Goal: Information Seeking & Learning: Learn about a topic

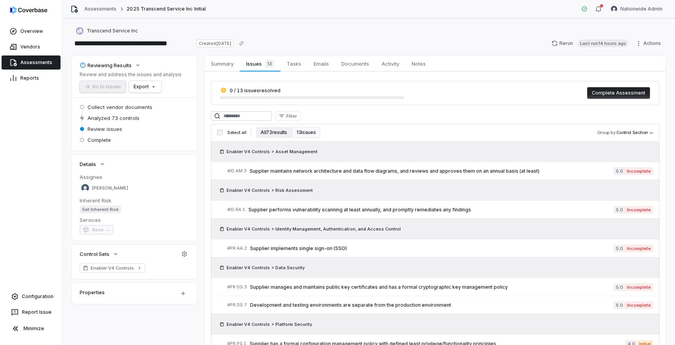
click at [276, 135] on button "All 73 results" at bounding box center [274, 132] width 36 height 11
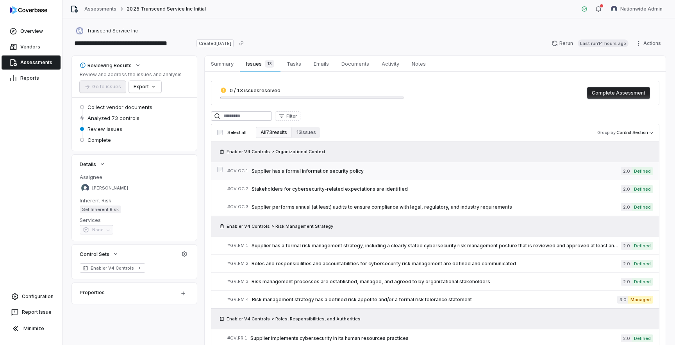
click at [315, 170] on span "Supplier has a formal information security policy" at bounding box center [436, 171] width 369 height 6
click at [394, 66] on span "Activity" at bounding box center [391, 64] width 24 height 10
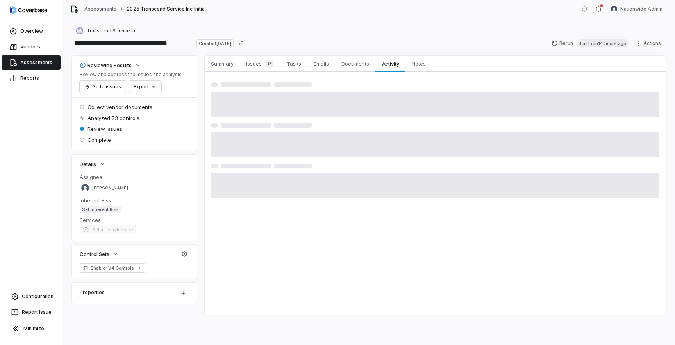
click at [36, 65] on link "Assessments" at bounding box center [31, 62] width 59 height 14
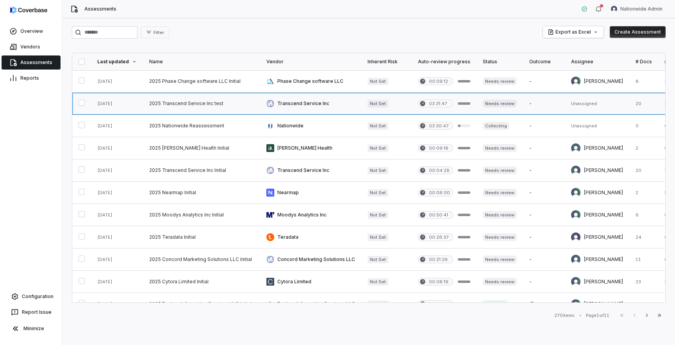
click at [191, 105] on link at bounding box center [201, 104] width 117 height 22
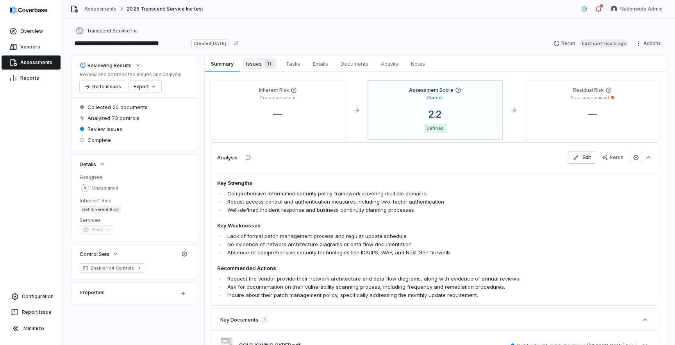
click at [256, 68] on span "Issues 11" at bounding box center [260, 63] width 34 height 11
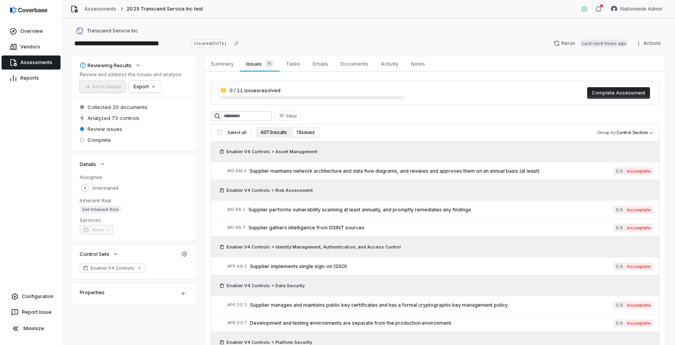
click at [270, 132] on button "All 73 results" at bounding box center [274, 132] width 36 height 11
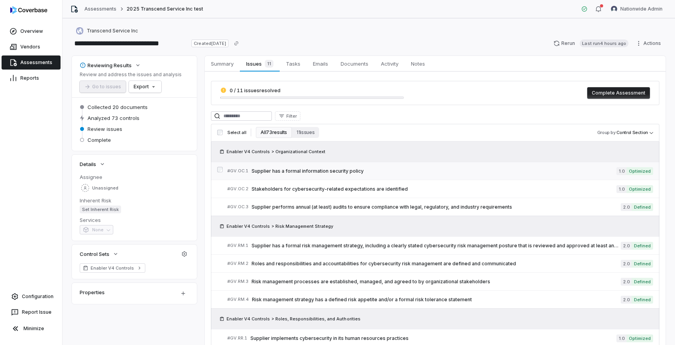
click at [304, 173] on span "Supplier has a formal information security policy" at bounding box center [434, 171] width 365 height 6
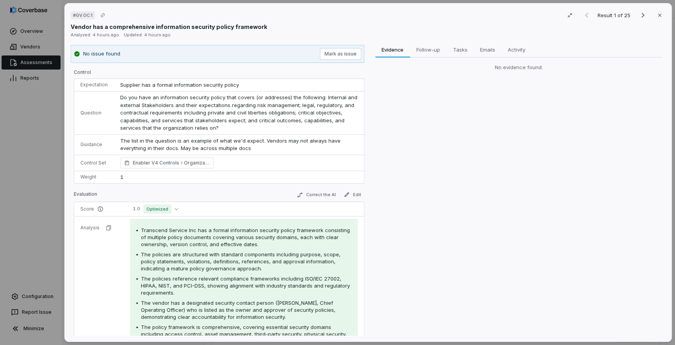
scroll to position [69, 0]
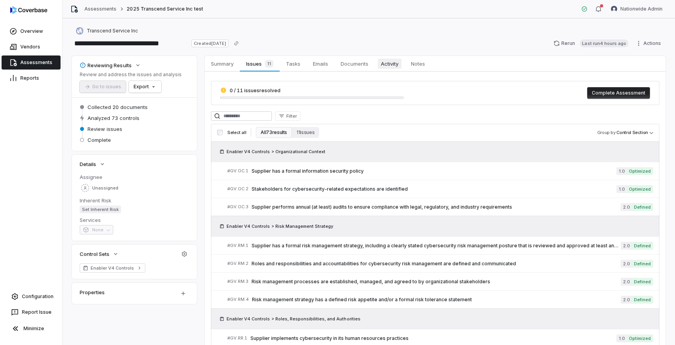
click at [392, 66] on span "Activity" at bounding box center [390, 64] width 24 height 10
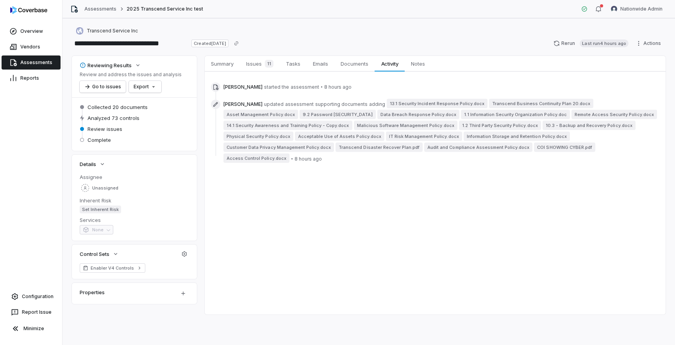
click at [365, 191] on div "Summary Summary Issues 11 Issues 11 Tasks Tasks Emails Emails Documents Documen…" at bounding box center [435, 185] width 461 height 259
click at [249, 61] on span "Issues 11" at bounding box center [260, 63] width 34 height 11
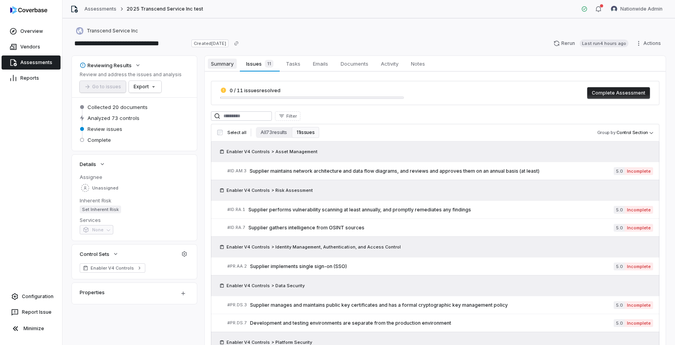
click at [213, 62] on span "Summary" at bounding box center [222, 64] width 29 height 10
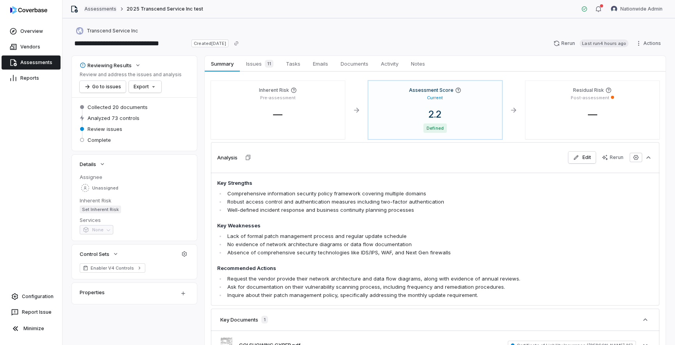
click at [97, 9] on link "Assessments" at bounding box center [100, 9] width 32 height 6
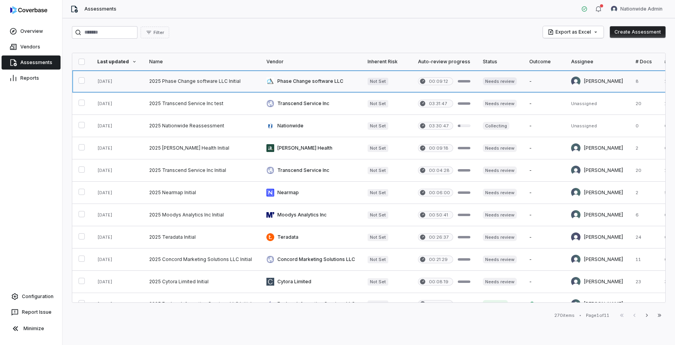
click at [172, 84] on link at bounding box center [201, 81] width 117 height 22
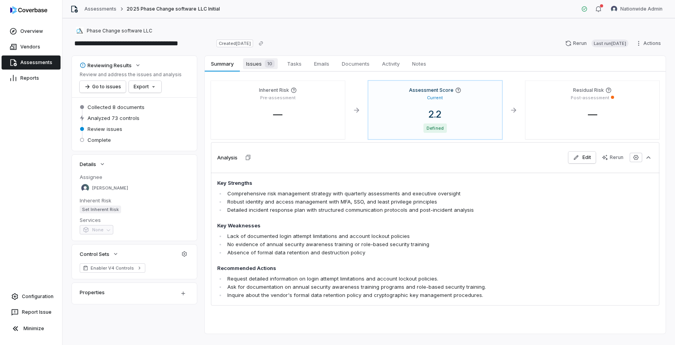
click at [256, 68] on span "Issues 10" at bounding box center [260, 63] width 35 height 11
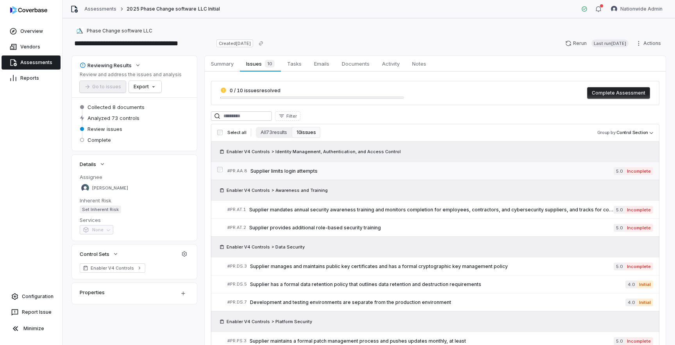
click at [301, 163] on link "# PR.AA.8 Supplier limits login attempts 5.0 Incomplete" at bounding box center [440, 171] width 426 height 18
click at [38, 61] on link "Assessments" at bounding box center [31, 62] width 59 height 14
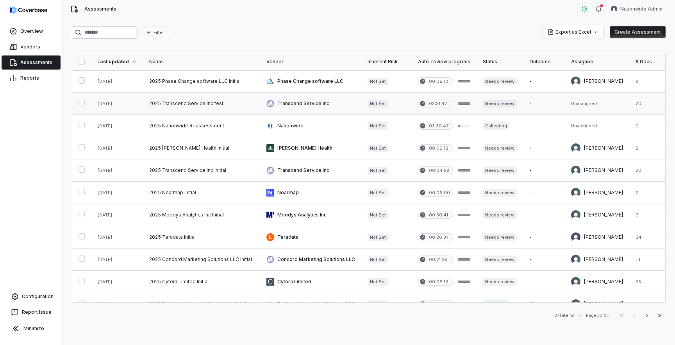
click at [209, 104] on link at bounding box center [201, 104] width 117 height 22
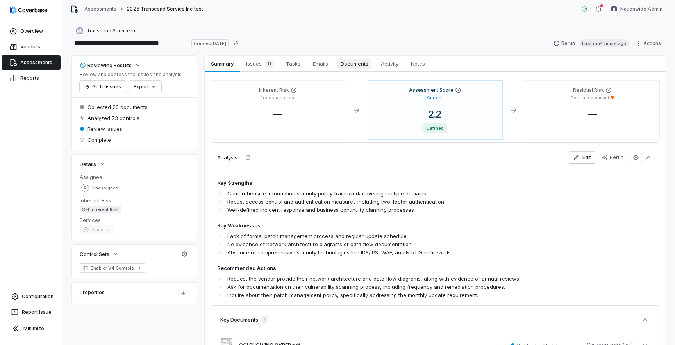
click at [352, 63] on span "Documents" at bounding box center [355, 64] width 34 height 10
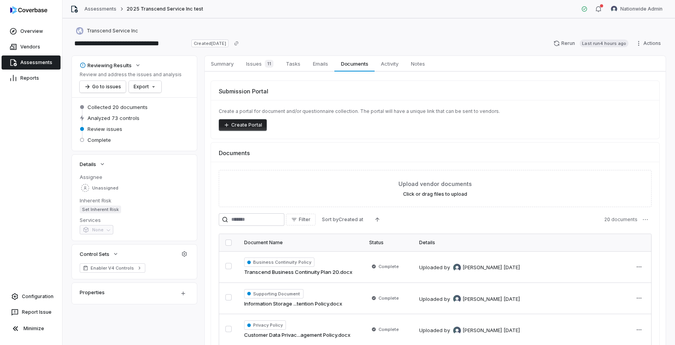
scroll to position [118, 0]
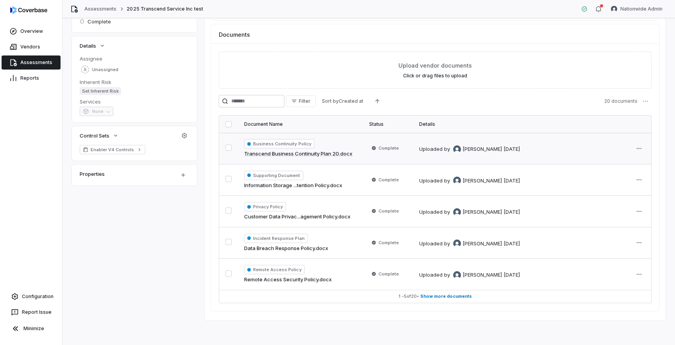
click at [331, 143] on div "Business Continuity Policy Transcend Business Continuity Plan 20.docx" at bounding box center [300, 148] width 113 height 19
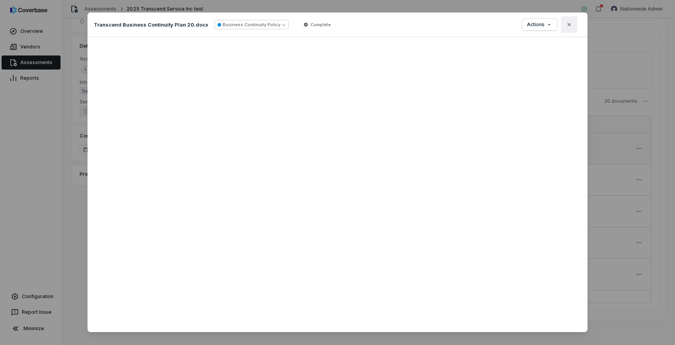
click at [568, 28] on button "Close" at bounding box center [569, 24] width 16 height 16
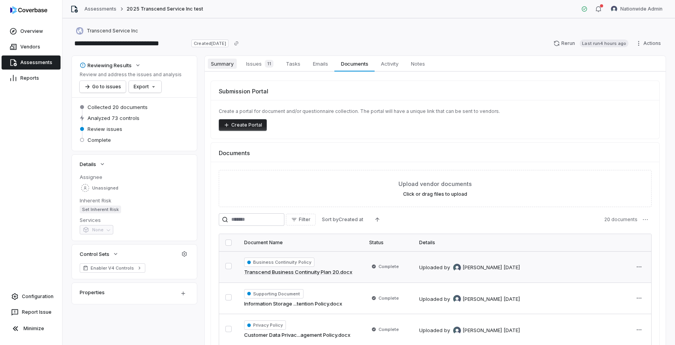
click at [209, 71] on link "Summary Summary" at bounding box center [222, 64] width 35 height 16
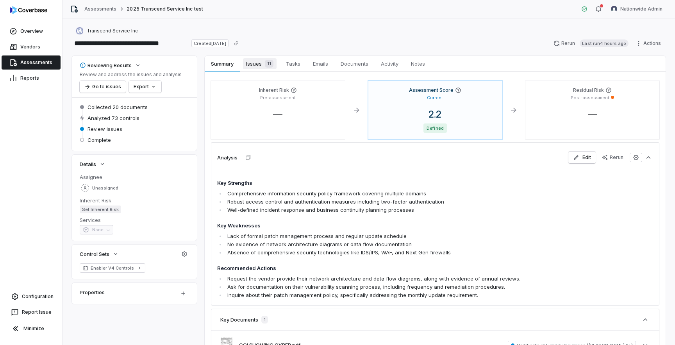
click at [260, 64] on span "Issues 11" at bounding box center [260, 63] width 34 height 11
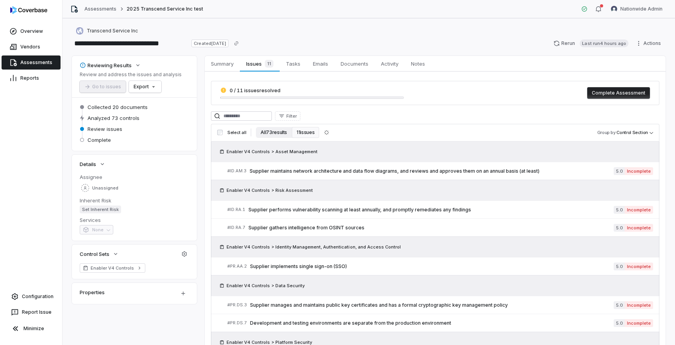
click at [274, 137] on button "All 73 results" at bounding box center [274, 132] width 36 height 11
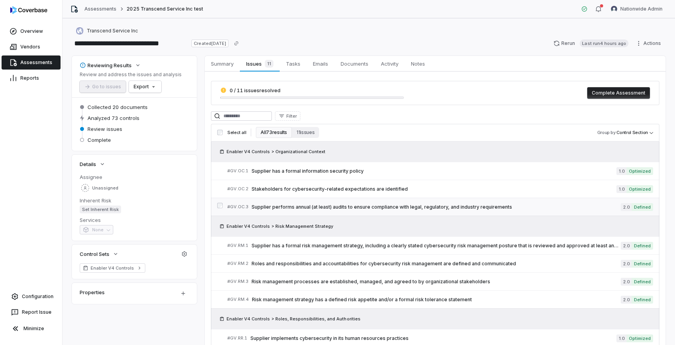
click at [311, 213] on link "# GV.OC.3 Supplier performs annual (at least) audits to ensure compliance with …" at bounding box center [440, 207] width 426 height 18
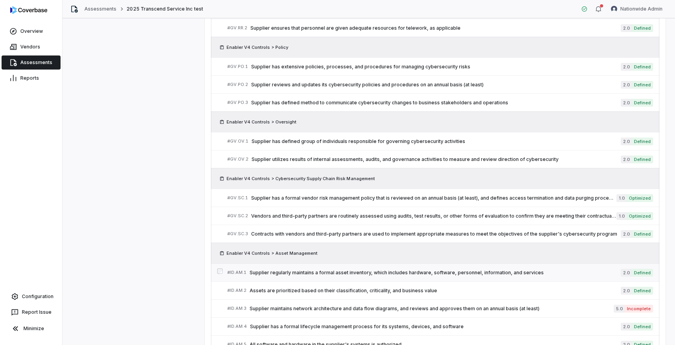
scroll to position [339, 0]
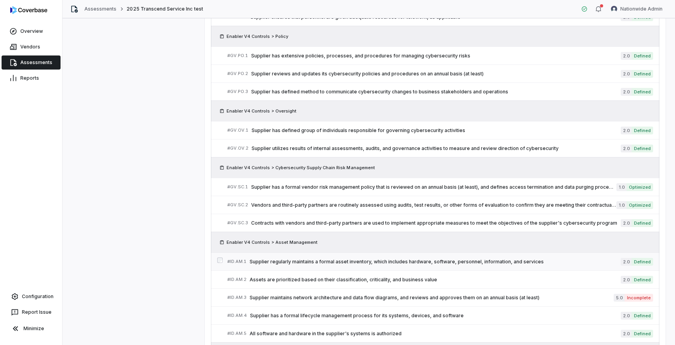
click at [322, 265] on div "# ID.AM.1 Supplier regularly maintains a formal asset inventory, which includes…" at bounding box center [424, 262] width 394 height 8
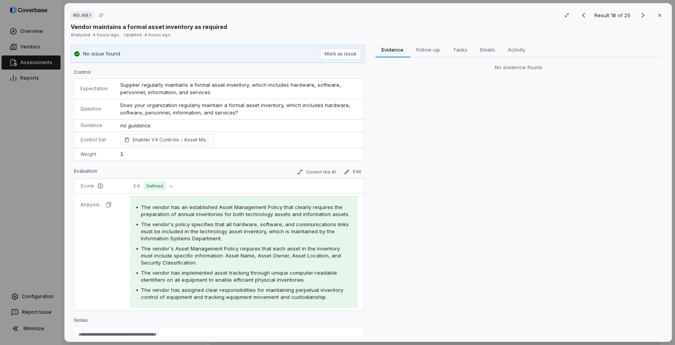
click at [322, 265] on div "The vendor's Asset Management Policy requires that each asset in the inventory …" at bounding box center [246, 255] width 211 height 21
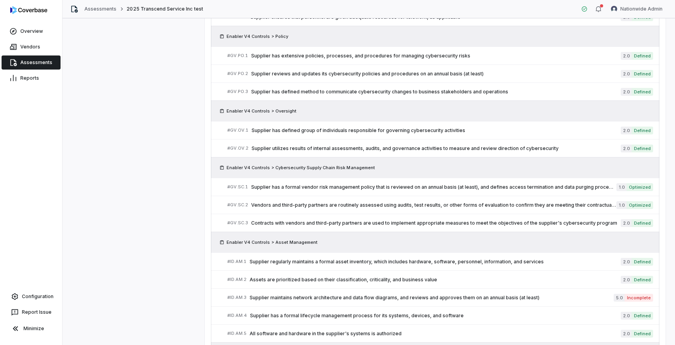
scroll to position [467, 0]
